Goal: Task Accomplishment & Management: Manage account settings

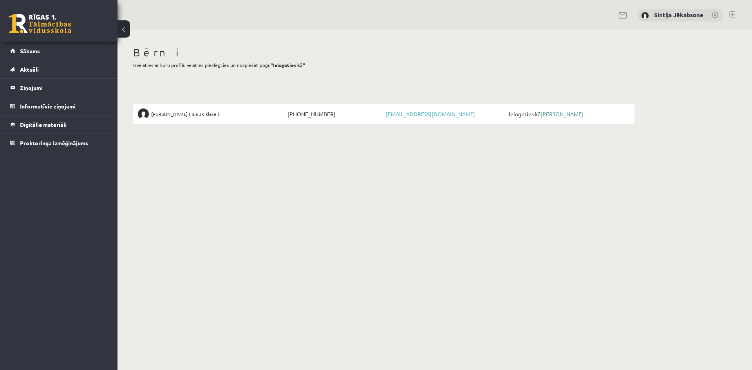
click at [566, 112] on link "[PERSON_NAME]" at bounding box center [562, 114] width 43 height 7
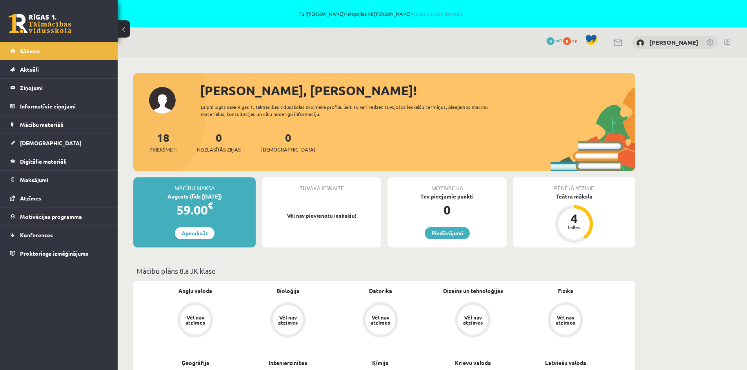
click at [712, 43] on link at bounding box center [710, 43] width 8 height 8
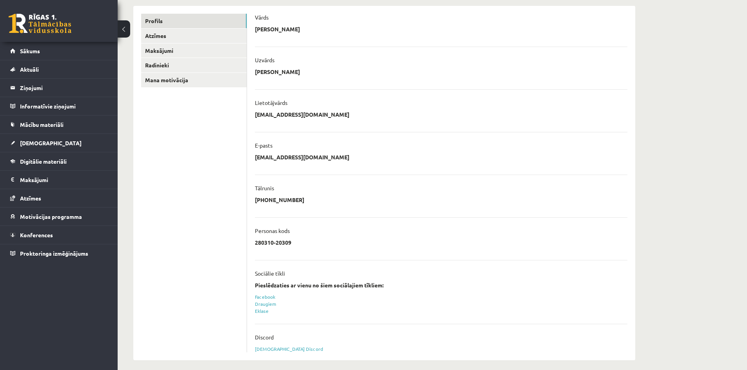
scroll to position [130, 0]
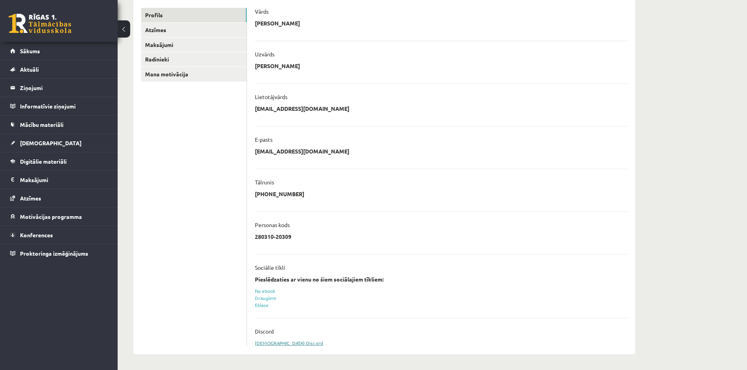
click at [278, 343] on link "[DEMOGRAPHIC_DATA] Discord" at bounding box center [289, 343] width 68 height 6
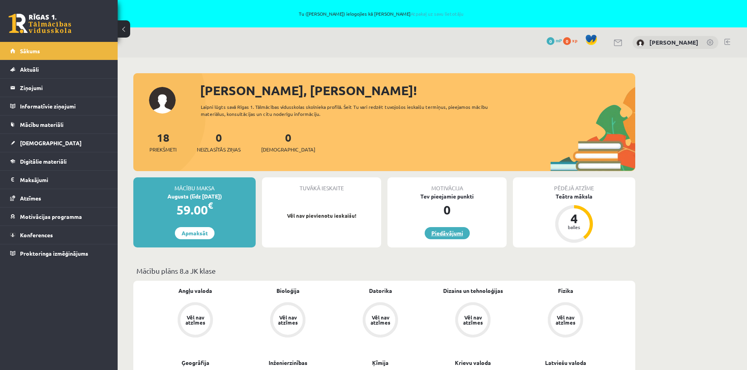
click at [432, 235] on link "Piedāvājumi" at bounding box center [446, 233] width 45 height 12
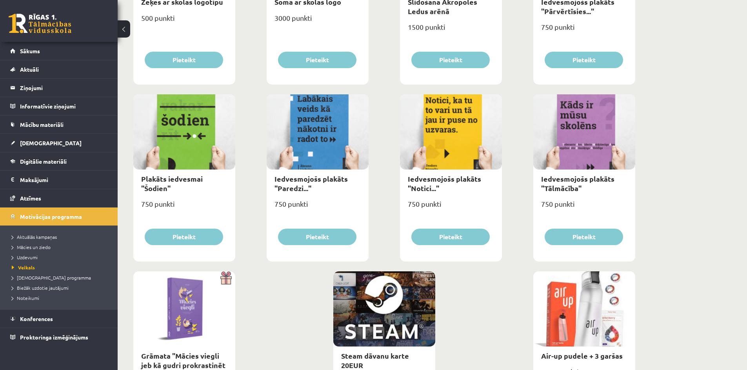
scroll to position [783, 0]
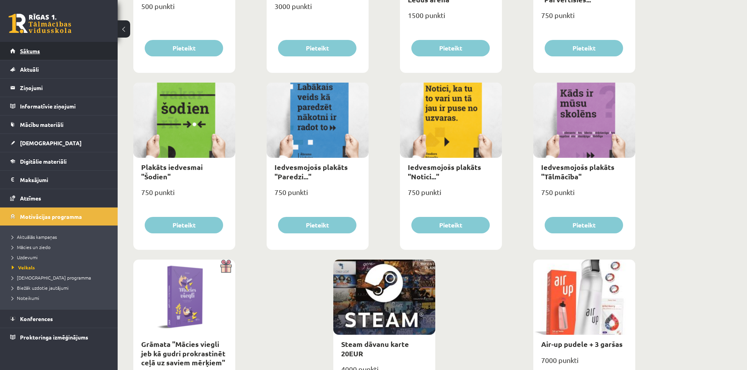
click at [82, 48] on link "Sākums" at bounding box center [59, 51] width 98 height 18
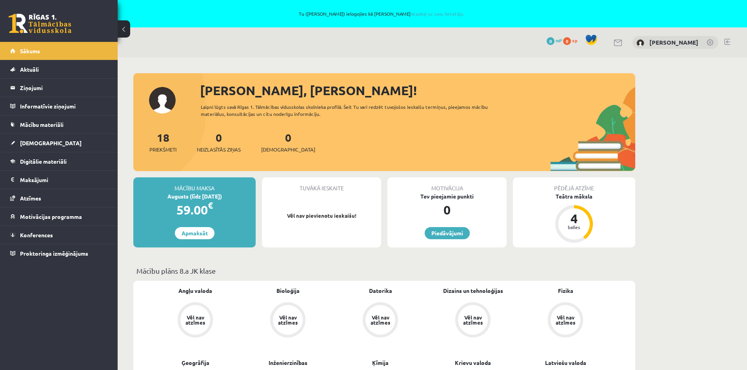
click at [709, 44] on link at bounding box center [710, 43] width 8 height 8
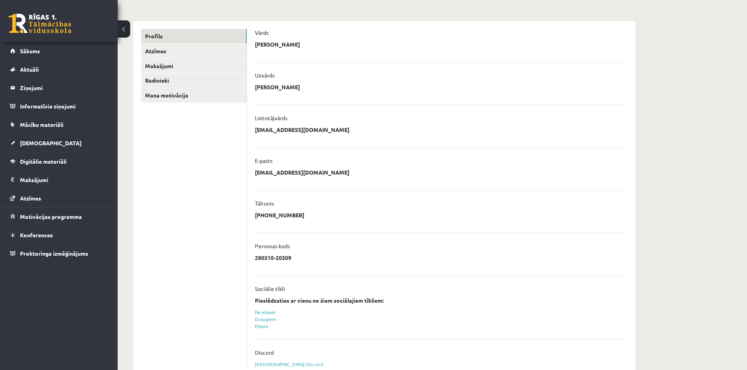
scroll to position [130, 0]
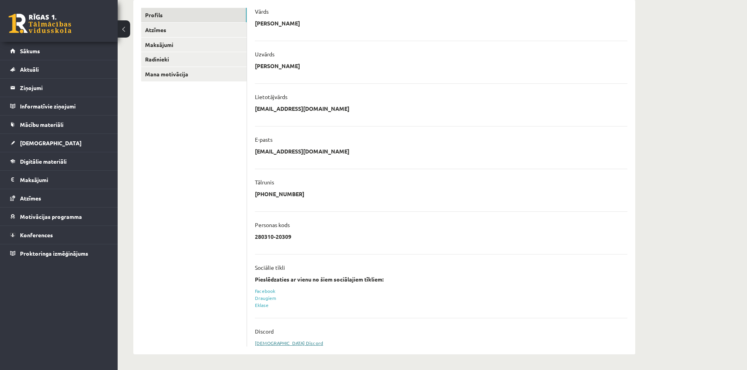
click at [276, 344] on link "[DEMOGRAPHIC_DATA] Discord" at bounding box center [289, 343] width 68 height 6
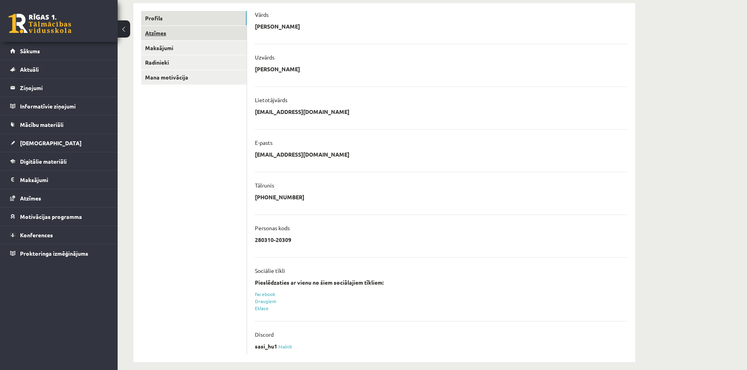
scroll to position [134, 0]
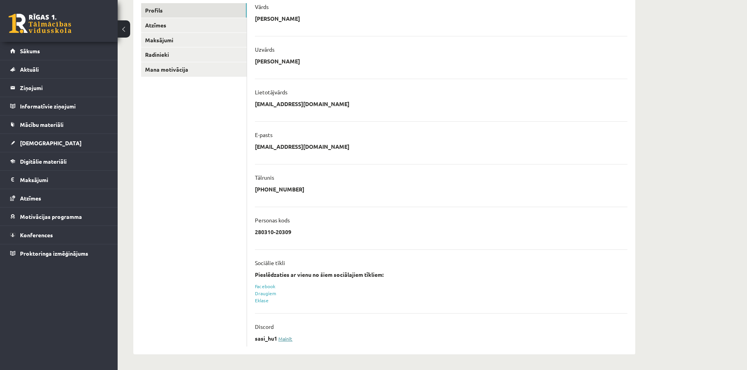
click at [283, 341] on link "Mainīt" at bounding box center [285, 339] width 14 height 6
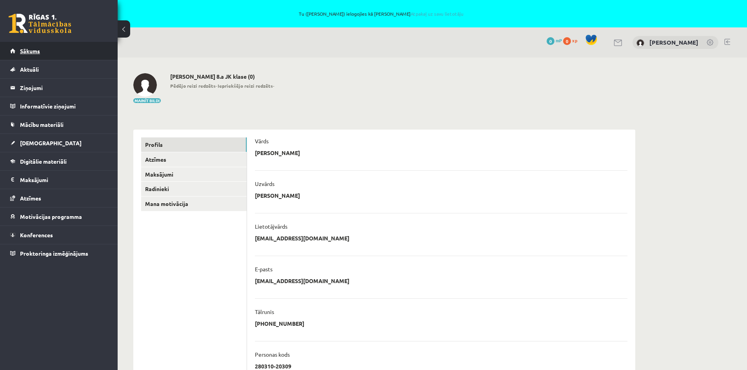
click at [31, 52] on span "Sākums" at bounding box center [30, 50] width 20 height 7
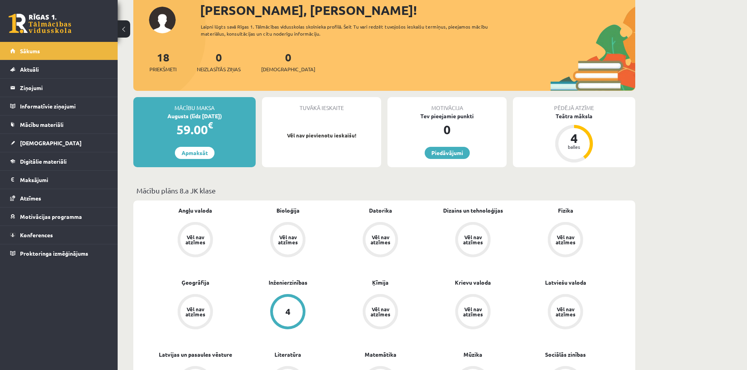
scroll to position [78, 0]
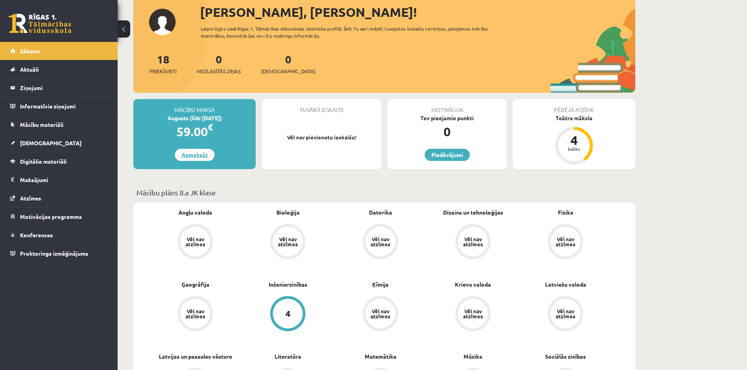
click at [201, 155] on link "Apmaksāt" at bounding box center [195, 155] width 40 height 12
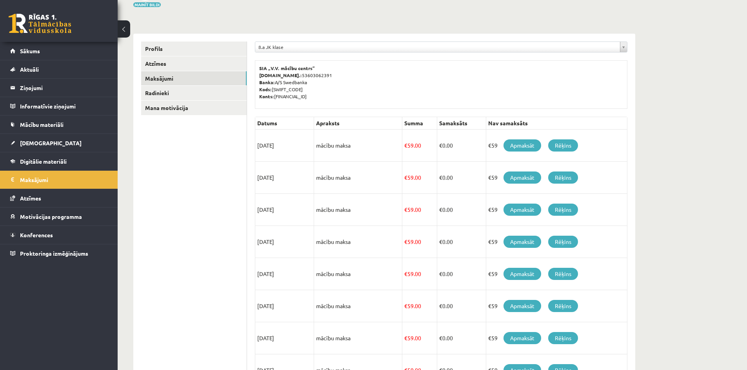
scroll to position [118, 0]
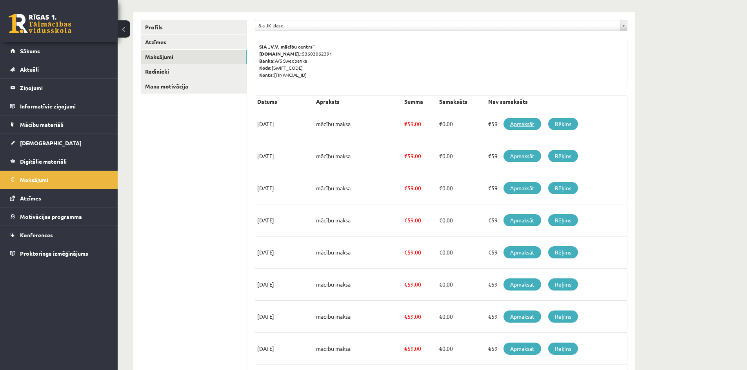
click at [519, 121] on link "Apmaksāt" at bounding box center [522, 124] width 38 height 12
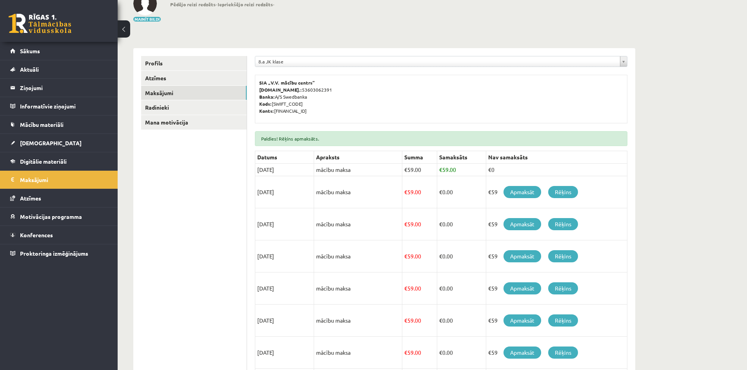
scroll to position [95, 0]
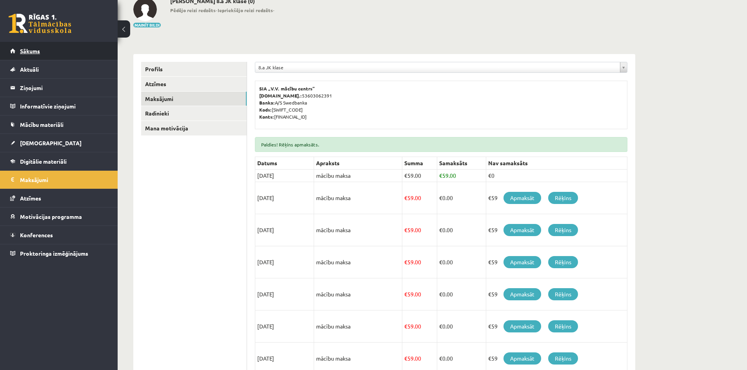
click at [40, 48] on link "Sākums" at bounding box center [59, 51] width 98 height 18
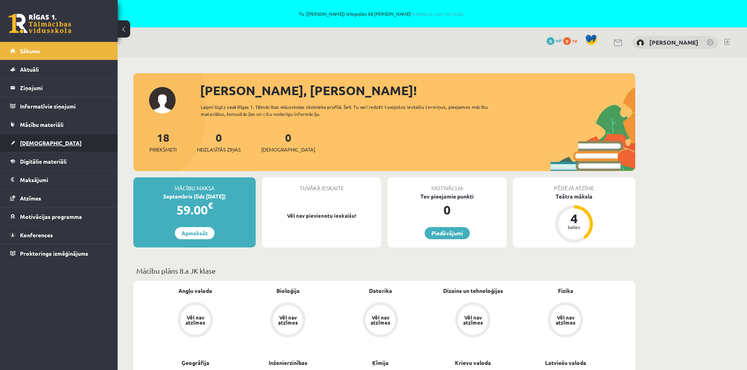
click at [61, 141] on link "[DEMOGRAPHIC_DATA]" at bounding box center [59, 143] width 98 height 18
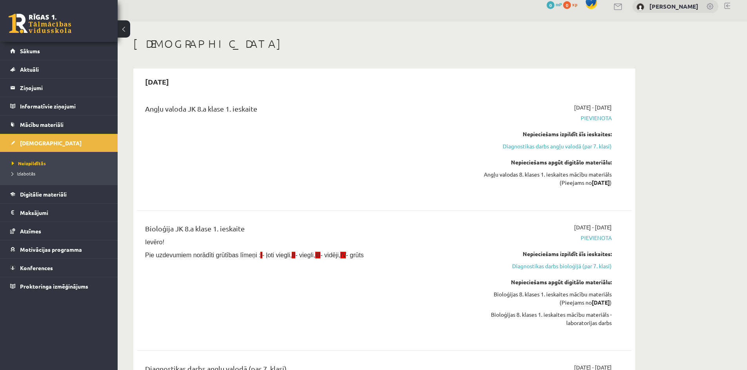
scroll to position [39, 0]
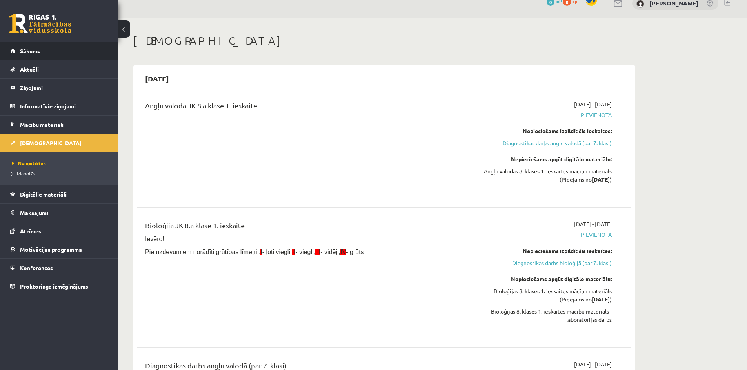
click at [30, 51] on span "Sākums" at bounding box center [30, 50] width 20 height 7
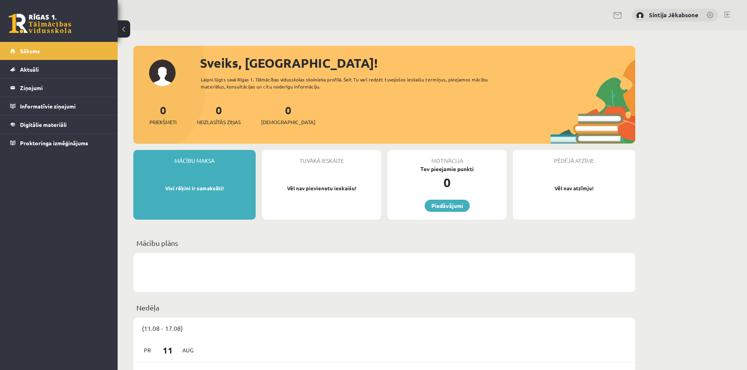
click at [710, 14] on link at bounding box center [710, 16] width 8 height 8
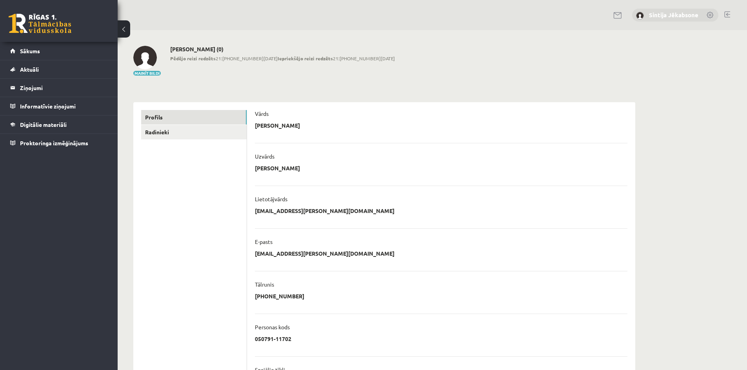
click at [654, 14] on link "Sintija Jēkabsone" at bounding box center [673, 15] width 49 height 8
click at [33, 50] on span "Sākums" at bounding box center [30, 50] width 20 height 7
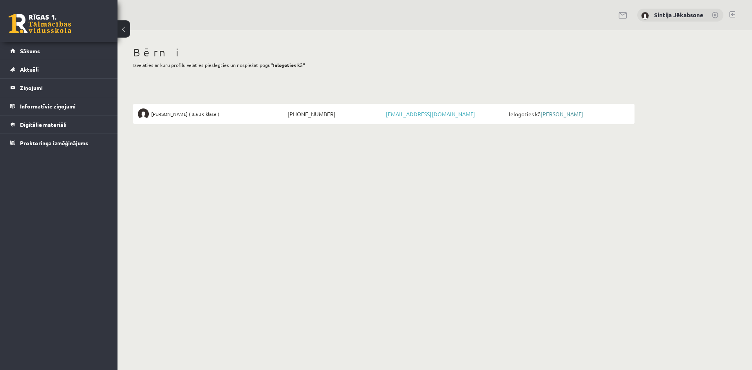
click at [577, 112] on link "Ralfs Jēkabsons" at bounding box center [562, 114] width 43 height 7
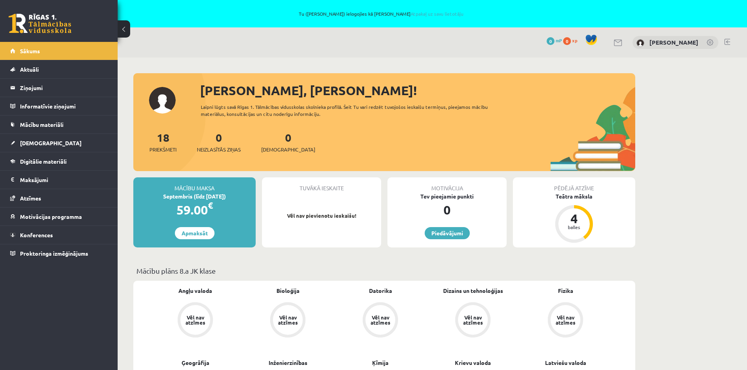
click at [710, 42] on link at bounding box center [710, 43] width 8 height 8
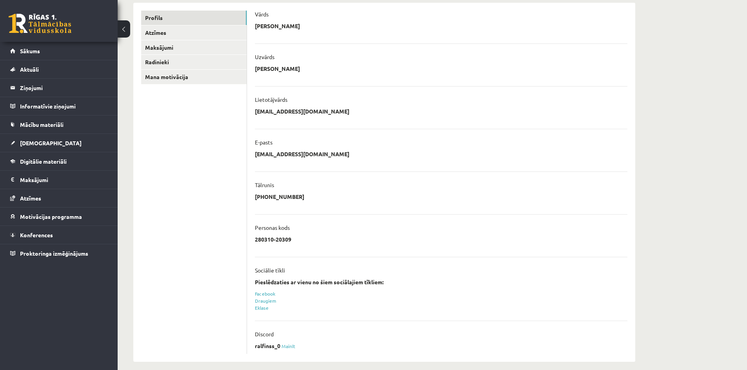
scroll to position [134, 0]
